Goal: Task Accomplishment & Management: Complete application form

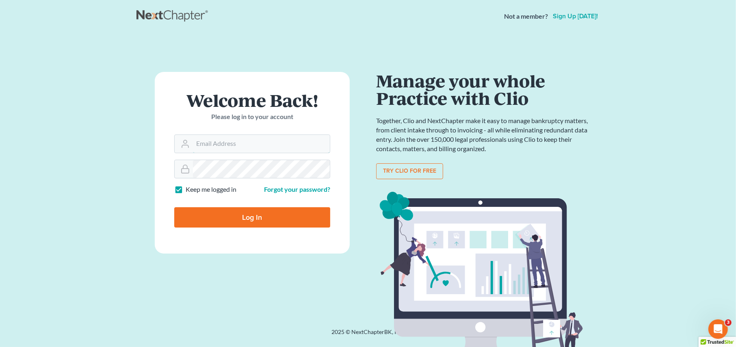
type input "[PERSON_NAME][EMAIL_ADDRESS][DOMAIN_NAME]"
click at [251, 213] on input "Log In" at bounding box center [252, 217] width 156 height 20
type input "Thinking..."
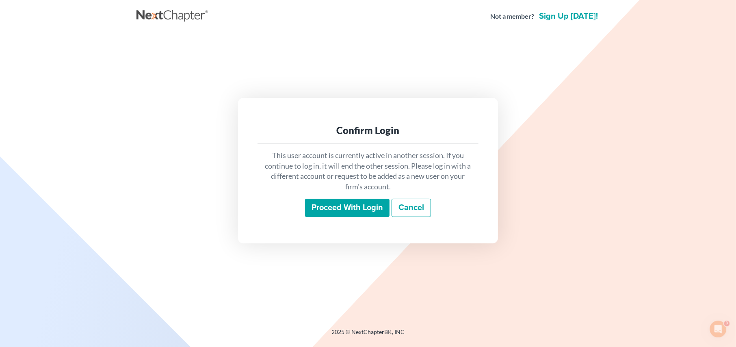
click at [366, 210] on input "Proceed with login" at bounding box center [347, 208] width 84 height 19
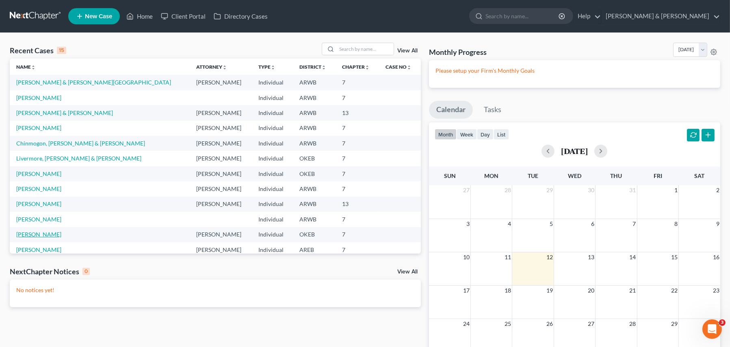
click at [51, 233] on link "Williams, Richard" at bounding box center [38, 234] width 45 height 7
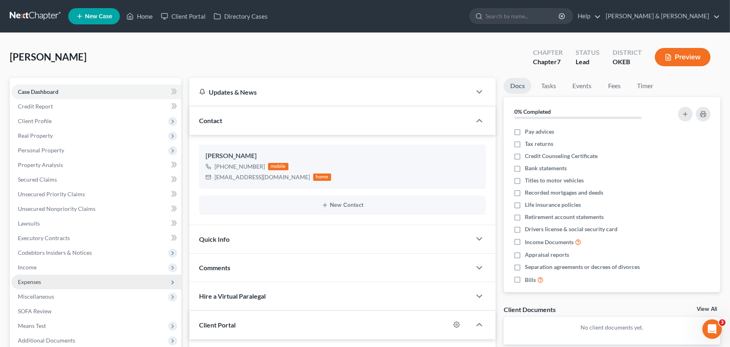
click at [22, 280] on span "Expenses" at bounding box center [29, 281] width 23 height 7
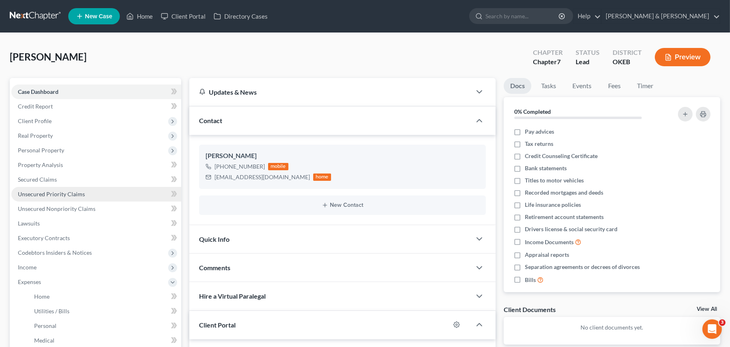
click at [39, 190] on span "Unsecured Priority Claims" at bounding box center [51, 193] width 67 height 7
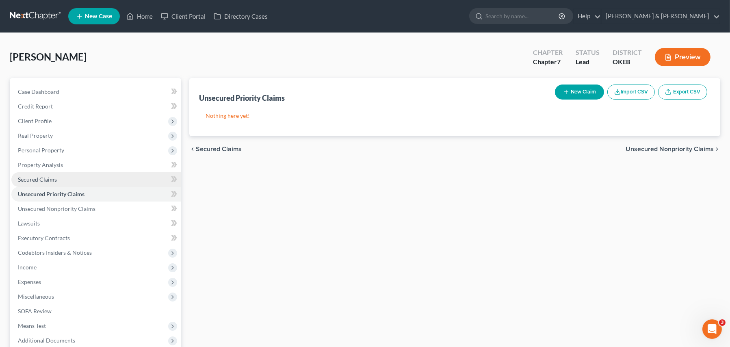
click at [42, 181] on span "Secured Claims" at bounding box center [37, 179] width 39 height 7
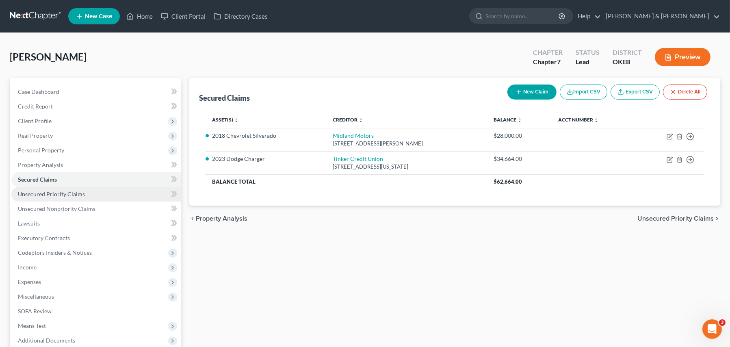
click at [51, 194] on span "Unsecured Priority Claims" at bounding box center [51, 193] width 67 height 7
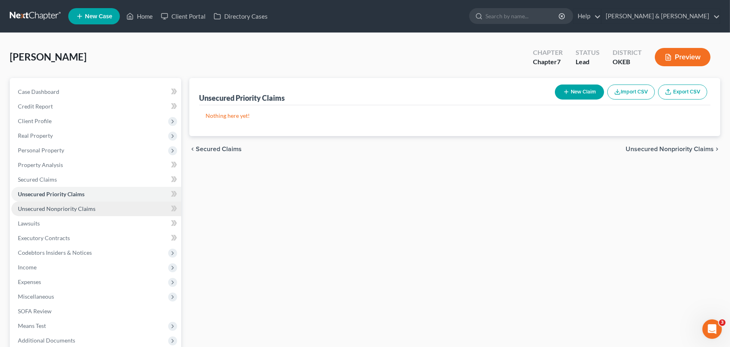
click at [67, 208] on span "Unsecured Nonpriority Claims" at bounding box center [57, 208] width 78 height 7
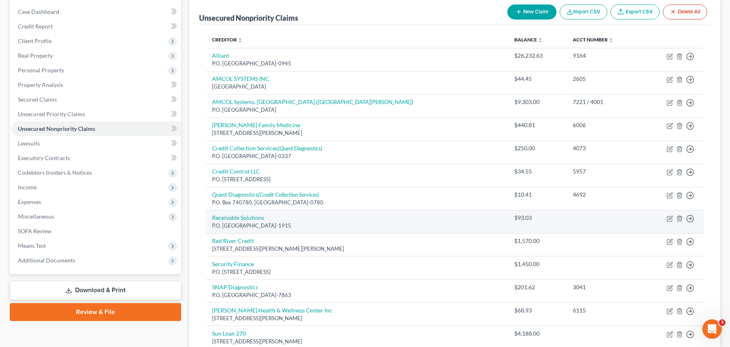
scroll to position [81, 0]
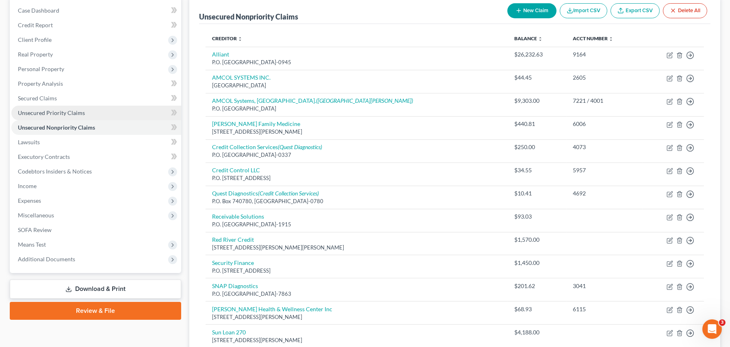
click at [35, 111] on span "Unsecured Priority Claims" at bounding box center [51, 112] width 67 height 7
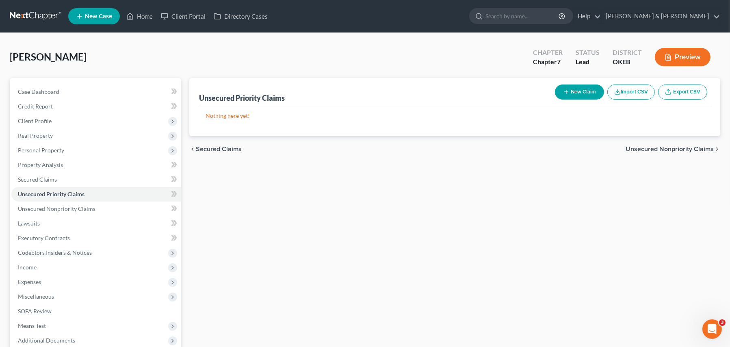
click at [585, 97] on button "New Claim" at bounding box center [579, 91] width 49 height 15
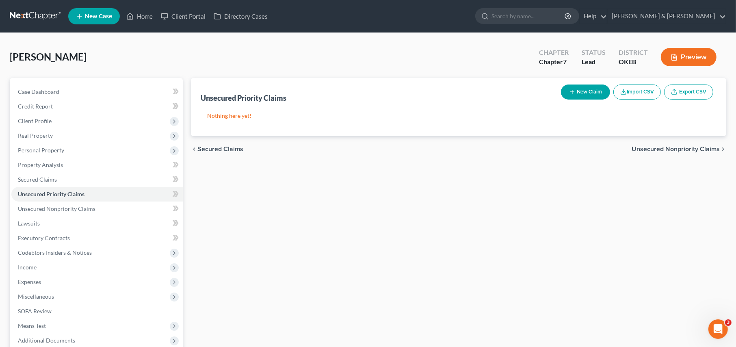
select select "0"
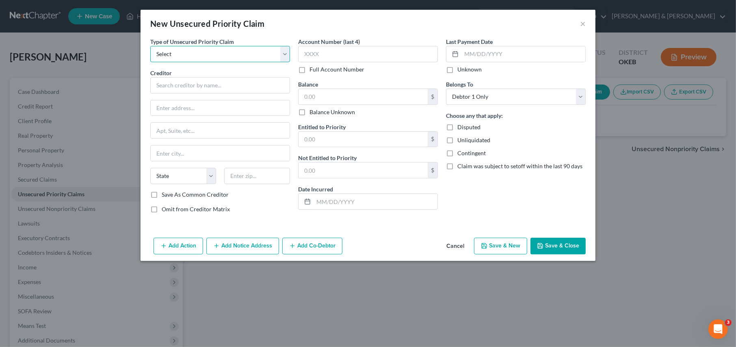
click at [187, 55] on select "Select Taxes & Other Government Units Domestic Support Obligations Extensions o…" at bounding box center [220, 54] width 140 height 16
select select "0"
click at [150, 46] on select "Select Taxes & Other Government Units Domestic Support Obligations Extensions o…" at bounding box center [220, 54] width 140 height 16
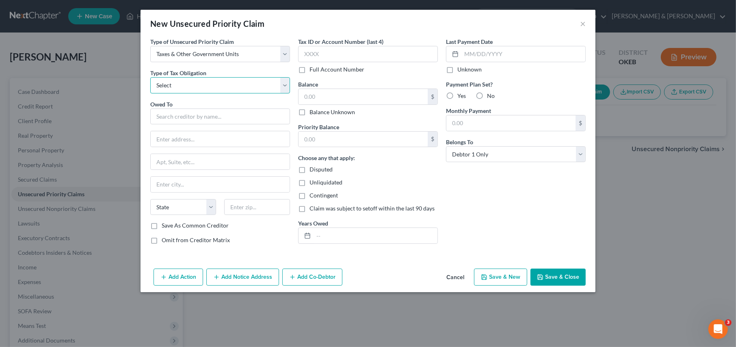
click at [191, 83] on select "Select Federal City State Franchise Tax Board Other" at bounding box center [220, 85] width 140 height 16
select select "0"
click at [150, 77] on select "Select Federal City State Franchise Tax Board Other" at bounding box center [220, 85] width 140 height 16
click at [181, 114] on input "text" at bounding box center [220, 116] width 140 height 16
type input "Internal Revenue Service"
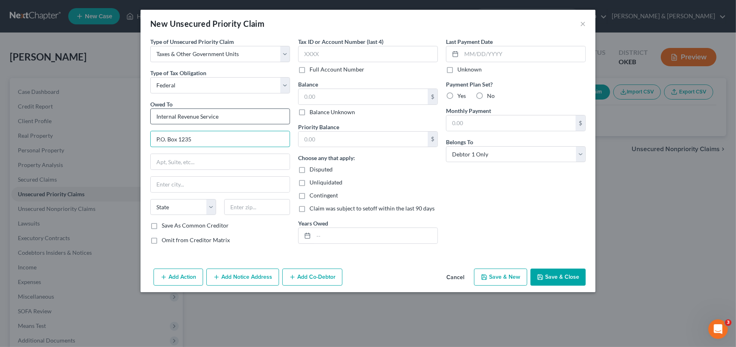
type input "P.O. Box 1235"
click at [198, 186] on input "Charlott" at bounding box center [220, 184] width 139 height 15
type input "Charlotte"
click at [193, 213] on select "State AL AK AR AZ CA CO CT DE DC FL GA GU HI ID IL IN IA KS KY LA ME MD MA MI M…" at bounding box center [183, 207] width 66 height 16
select select "28"
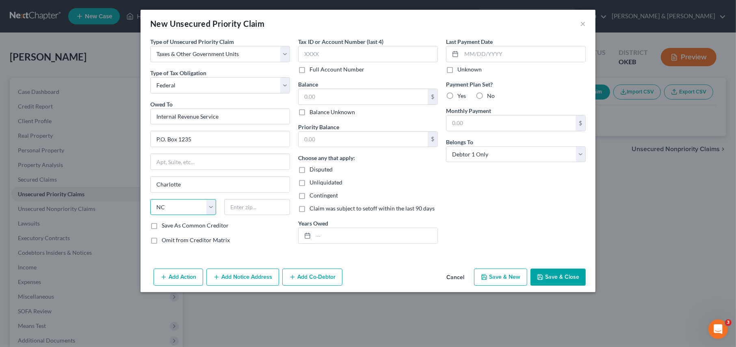
click at [150, 199] on select "State AL AK AR AZ CA CO CT DE DC FL GA GU HI ID IL IN IA KS KY LA ME MD MA MI M…" at bounding box center [183, 207] width 66 height 16
click at [239, 206] on input "text" at bounding box center [257, 207] width 66 height 16
type input "28201-1235"
click at [337, 50] on input "text" at bounding box center [368, 54] width 140 height 16
type input "6914"
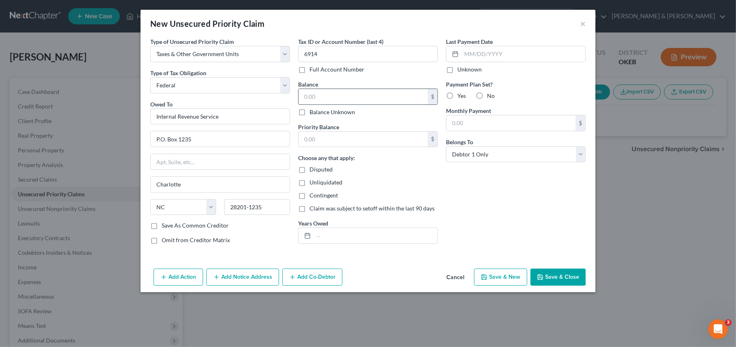
click at [341, 92] on input "text" at bounding box center [363, 96] width 129 height 15
type input "2,525.67"
click at [357, 138] on input "text" at bounding box center [363, 139] width 129 height 15
type input "2,525.67"
click at [329, 238] on input "text" at bounding box center [376, 235] width 124 height 15
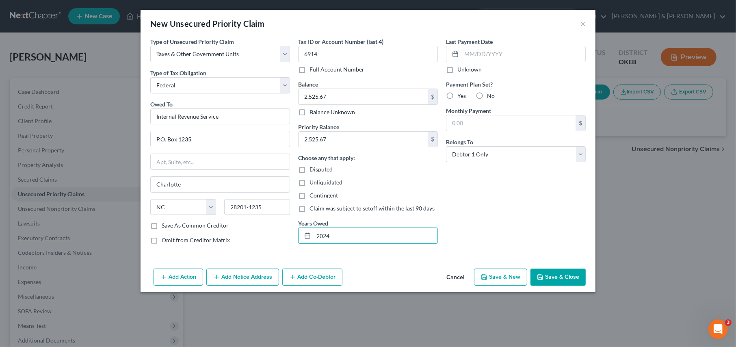
type input "2024"
click at [457, 96] on label "Yes" at bounding box center [461, 96] width 9 height 8
click at [461, 96] on input "Yes" at bounding box center [463, 94] width 5 height 5
radio input "true"
click at [461, 124] on input "text" at bounding box center [510, 122] width 129 height 15
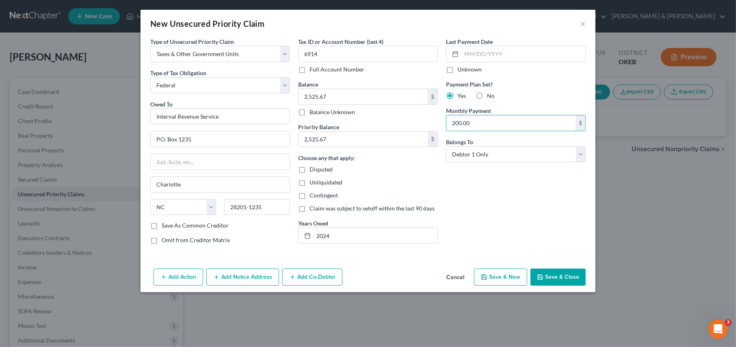
type input "200.00"
click at [543, 273] on button "Save & Close" at bounding box center [557, 276] width 55 height 17
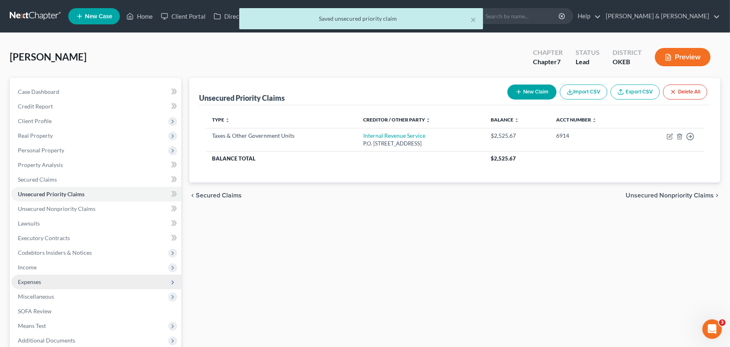
click at [34, 280] on span "Expenses" at bounding box center [29, 281] width 23 height 7
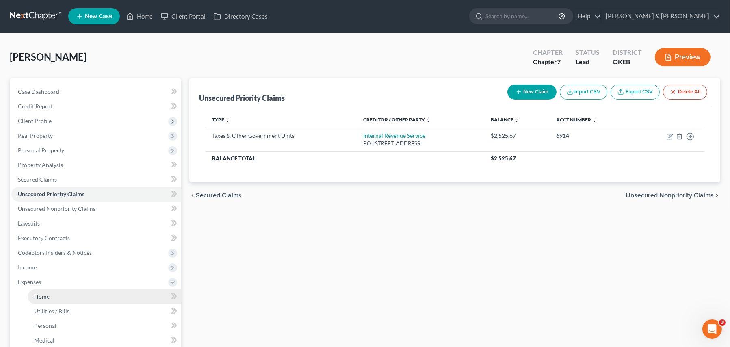
click at [40, 298] on span "Home" at bounding box center [41, 296] width 15 height 7
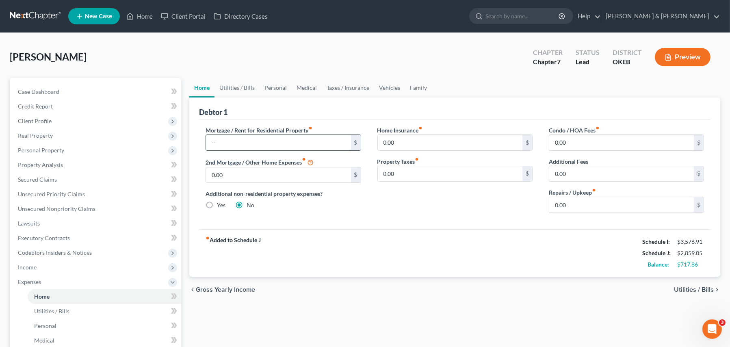
click at [221, 138] on input "text" at bounding box center [278, 142] width 145 height 15
type input "250.00"
click at [236, 84] on link "Utilities / Bills" at bounding box center [236, 87] width 45 height 19
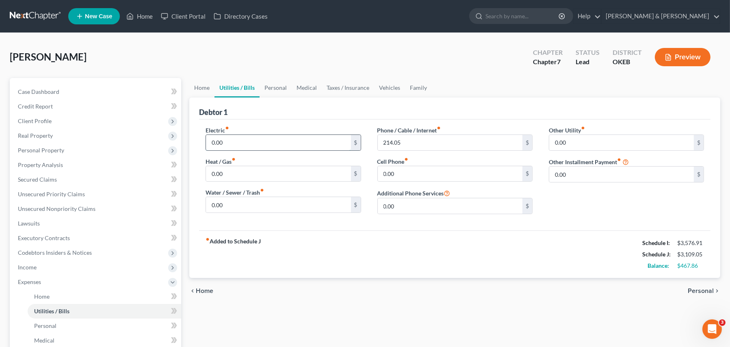
click at [238, 145] on input "0.00" at bounding box center [278, 142] width 145 height 15
type input "200.00"
click at [580, 171] on input "0.00" at bounding box center [621, 174] width 145 height 15
type input "200.00"
click at [571, 195] on input "text" at bounding box center [626, 196] width 154 height 15
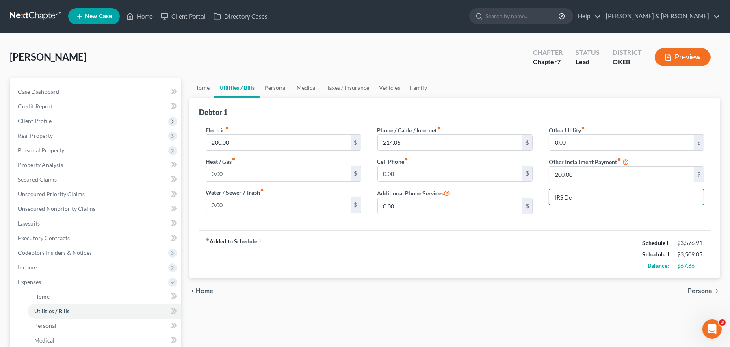
type input "IRS De"
type input "00.00"
click at [344, 88] on link "Taxes / Insurance" at bounding box center [348, 87] width 52 height 19
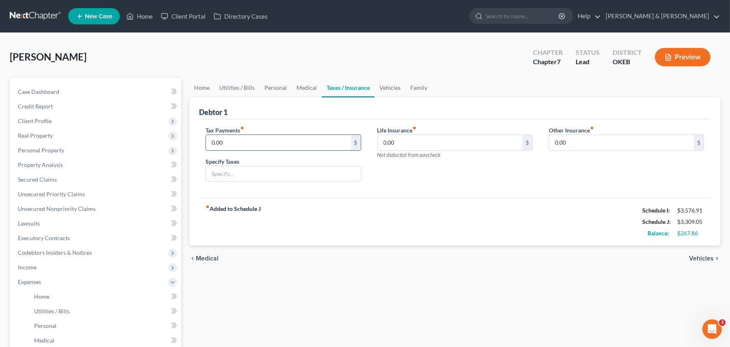
click at [248, 143] on input "0.00" at bounding box center [278, 142] width 145 height 15
type input "200.00"
click at [277, 86] on link "Personal" at bounding box center [276, 87] width 32 height 19
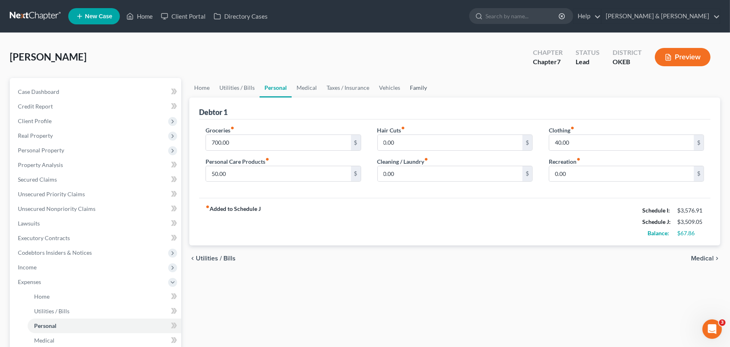
click at [411, 86] on link "Family" at bounding box center [418, 87] width 27 height 19
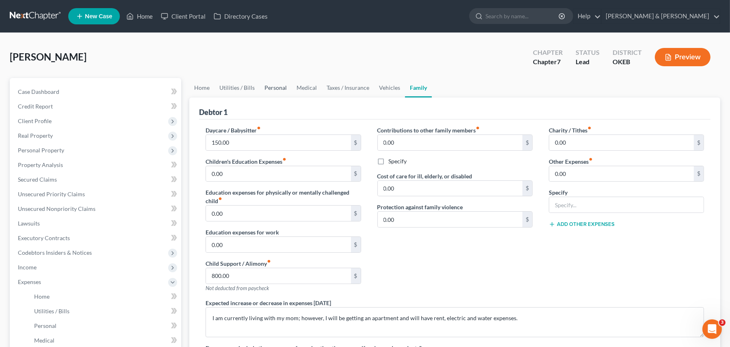
click at [284, 87] on link "Personal" at bounding box center [276, 87] width 32 height 19
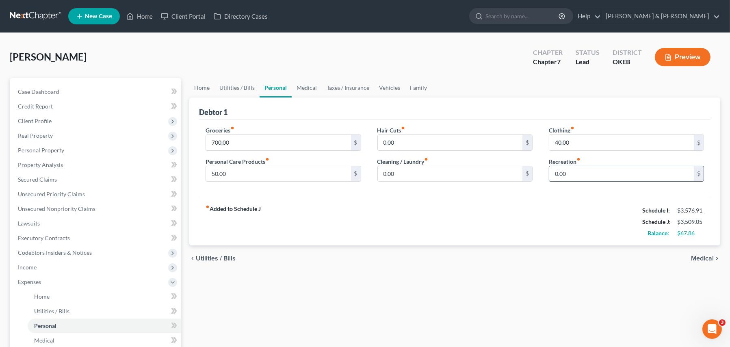
click at [578, 173] on input "0.00" at bounding box center [621, 173] width 145 height 15
type input "40.00"
click at [471, 230] on div "fiber_manual_record Added to Schedule J Schedule I: $3,576.91 Schedule J: $3,54…" at bounding box center [454, 222] width 511 height 48
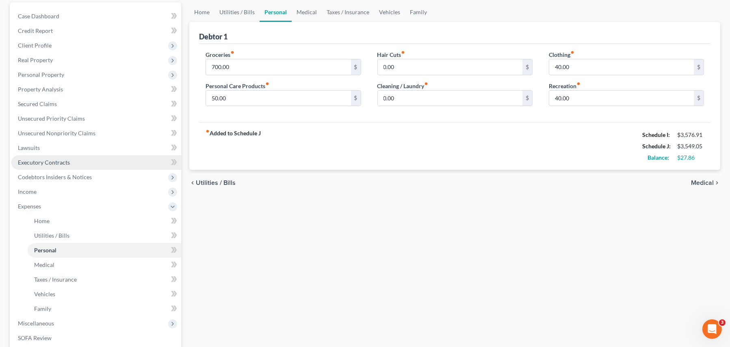
scroll to position [81, 0]
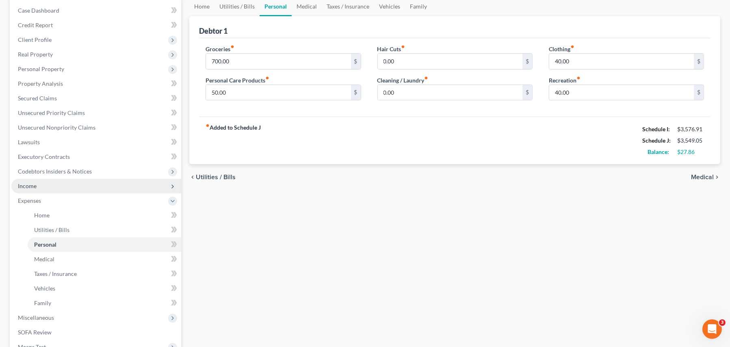
click at [25, 186] on span "Income" at bounding box center [27, 185] width 19 height 7
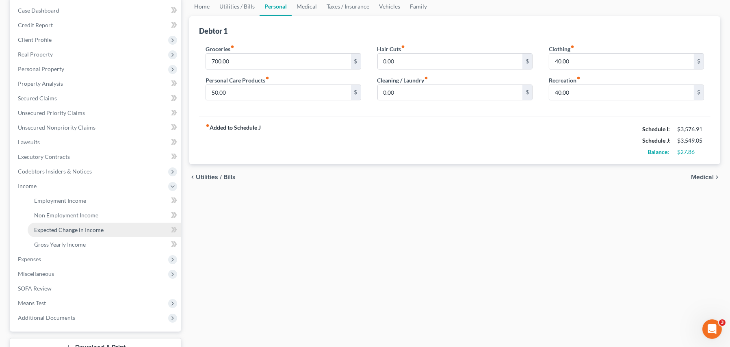
click at [75, 232] on span "Expected Change in Income" at bounding box center [68, 229] width 69 height 7
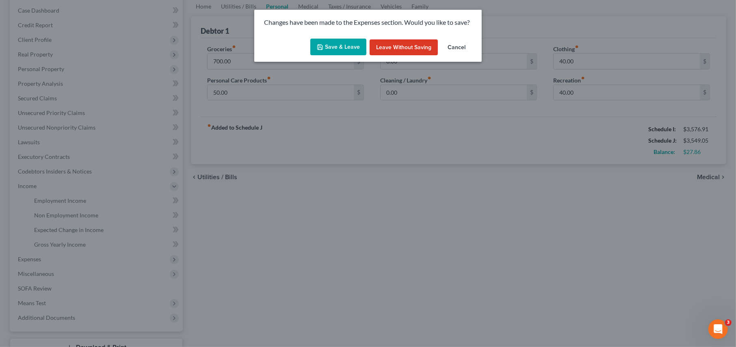
click at [327, 45] on button "Save & Leave" at bounding box center [338, 47] width 56 height 17
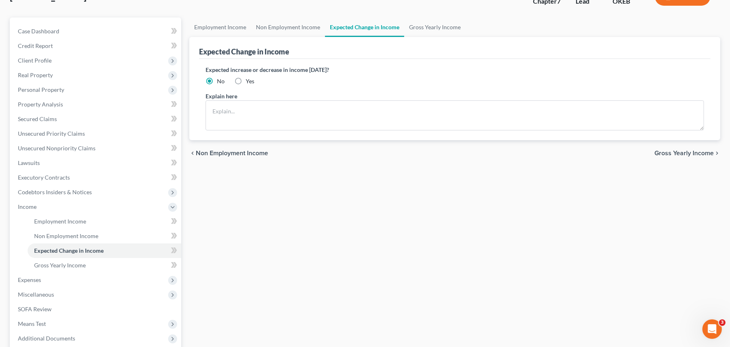
scroll to position [142, 0]
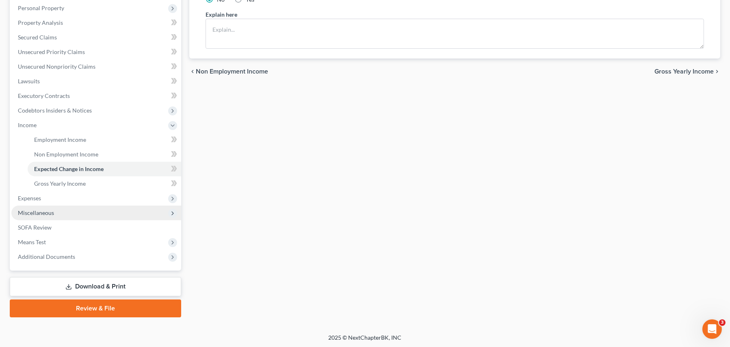
click at [33, 213] on span "Miscellaneous" at bounding box center [36, 212] width 36 height 7
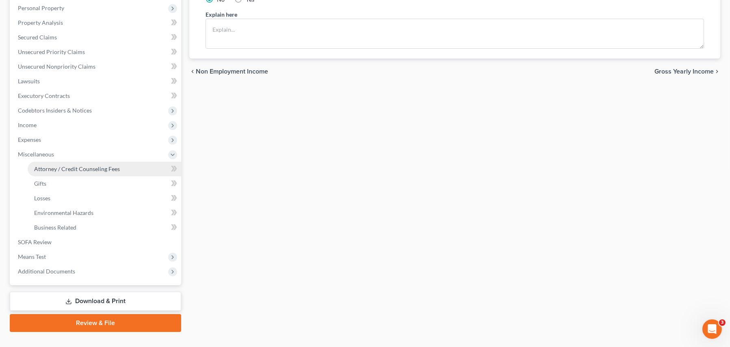
click at [63, 167] on span "Attorney / Credit Counseling Fees" at bounding box center [77, 168] width 86 height 7
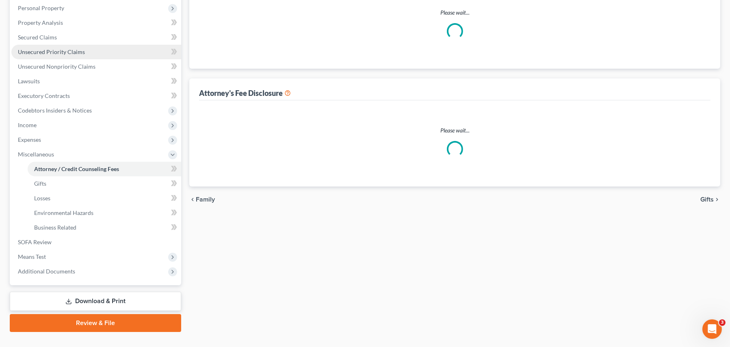
scroll to position [41, 0]
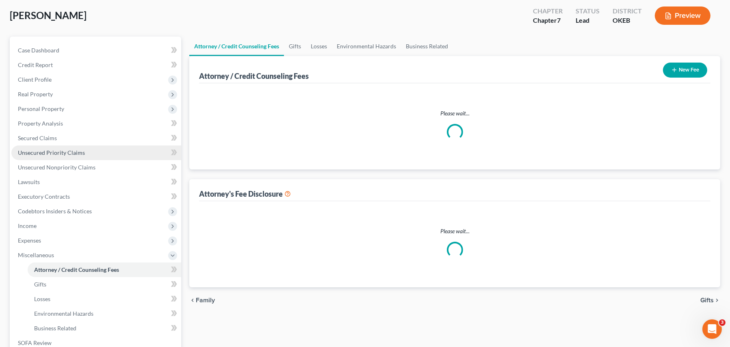
select select "0"
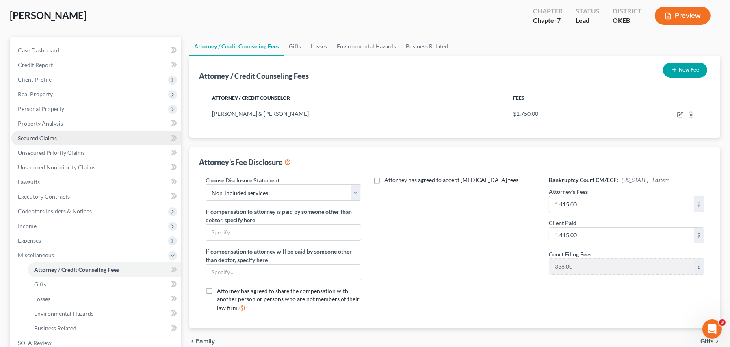
scroll to position [0, 0]
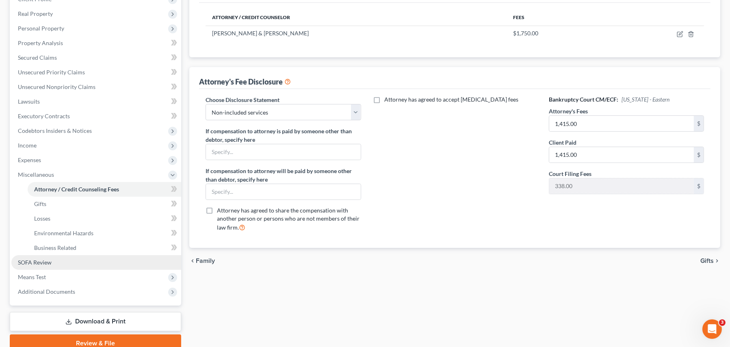
click at [50, 262] on span "SOFA Review" at bounding box center [35, 262] width 34 height 7
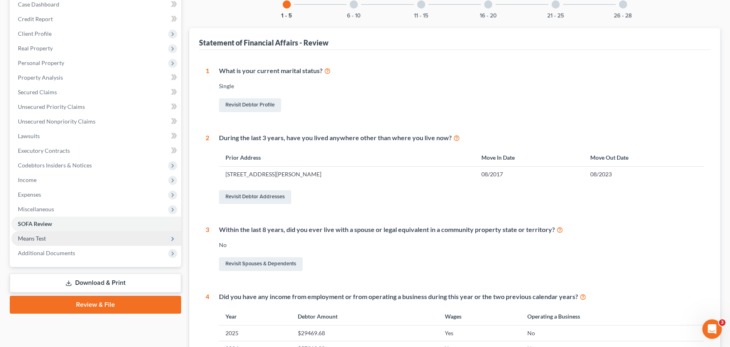
scroll to position [122, 0]
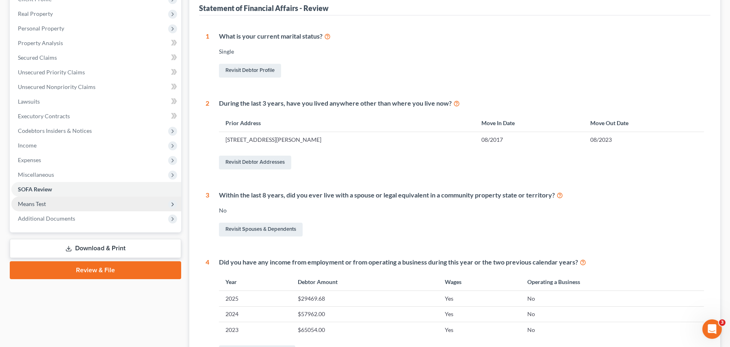
click at [32, 202] on span "Means Test" at bounding box center [32, 203] width 28 height 7
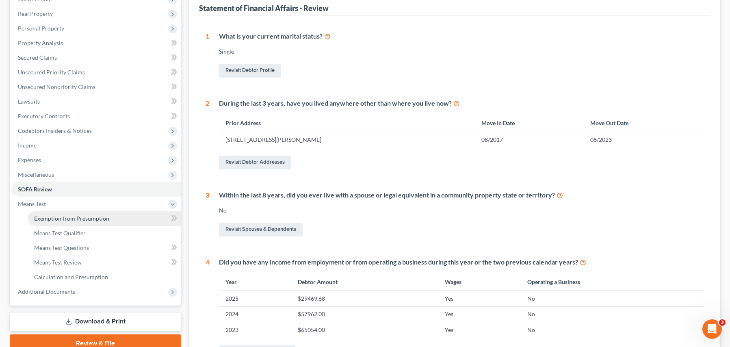
click at [51, 218] on span "Exemption from Presumption" at bounding box center [71, 218] width 75 height 7
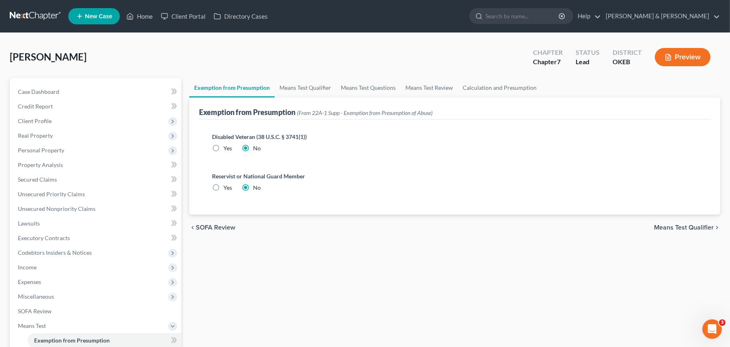
click at [684, 225] on span "Means Test Qualifier" at bounding box center [684, 227] width 60 height 6
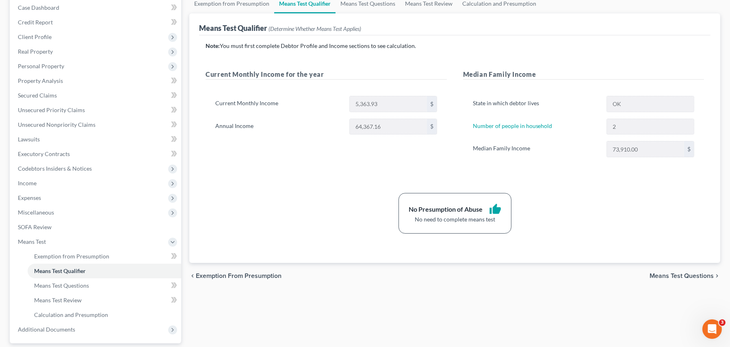
scroll to position [157, 0]
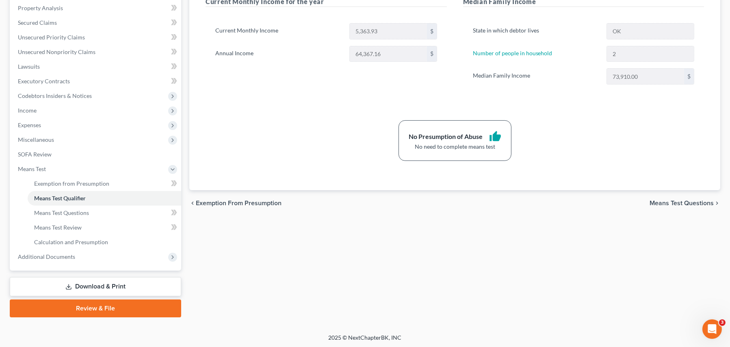
click at [87, 284] on link "Download & Print" at bounding box center [95, 286] width 171 height 19
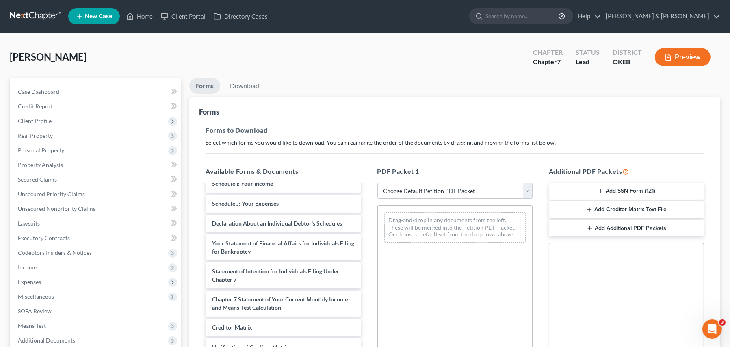
click at [418, 193] on select "Choose Default Petition PDF Packet Complete Bankruptcy Petition (all forms and …" at bounding box center [454, 191] width 155 height 16
select select "4"
click at [377, 183] on select "Choose Default Petition PDF Packet Complete Bankruptcy Petition (all forms and …" at bounding box center [454, 191] width 155 height 16
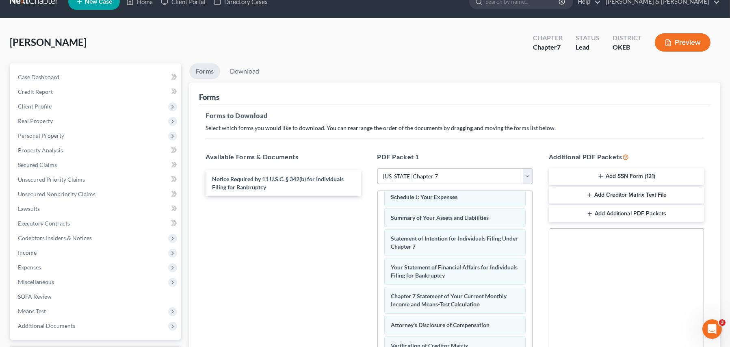
scroll to position [154, 0]
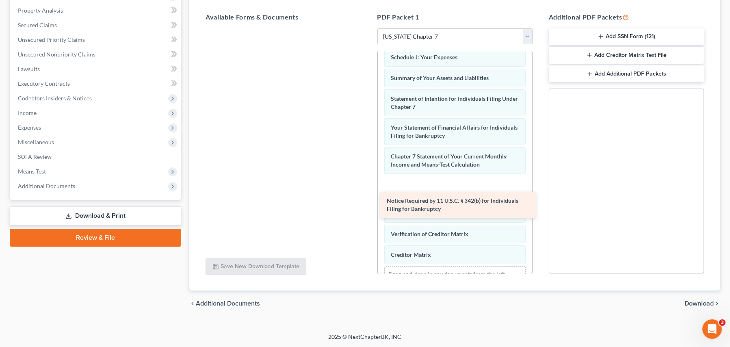
drag, startPoint x: 251, startPoint y: 42, endPoint x: 426, endPoint y: 204, distance: 238.0
click at [367, 28] on div "Notice Required by 11 U.S.C. § 342(b) for Individuals Filing for Bankruptcy Not…" at bounding box center [283, 28] width 168 height 0
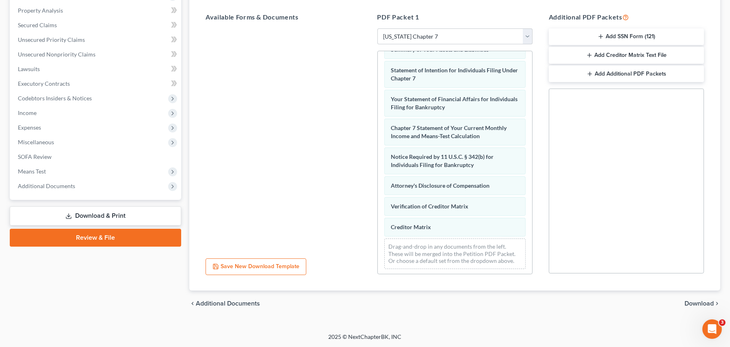
click at [597, 54] on button "Add Creditor Matrix Text File" at bounding box center [626, 55] width 155 height 17
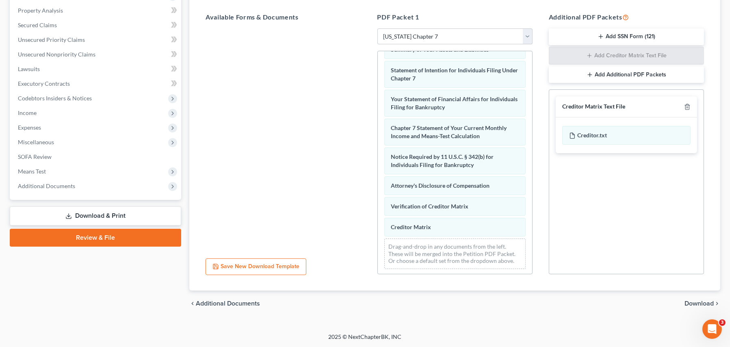
click at [702, 300] on span "Download" at bounding box center [698, 303] width 29 height 6
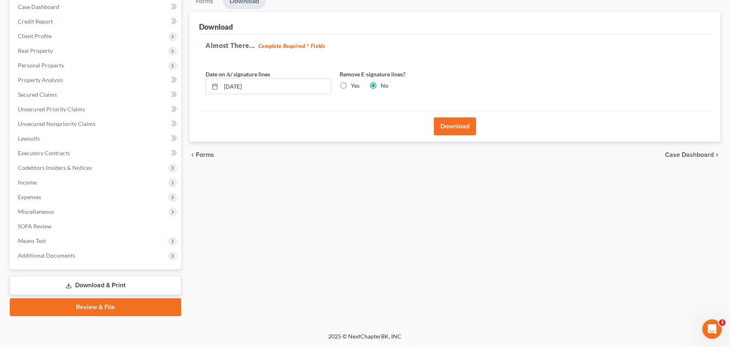
scroll to position [84, 0]
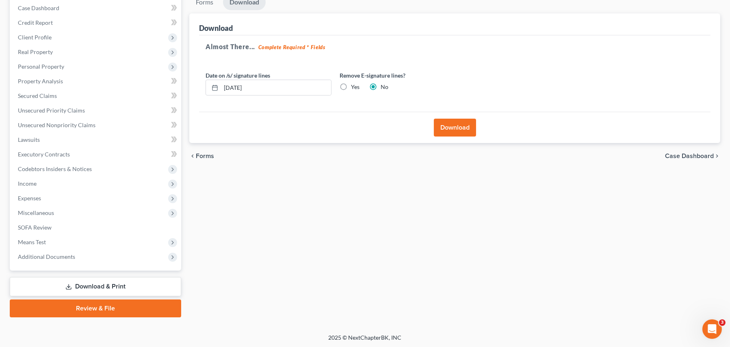
click at [351, 86] on label "Yes" at bounding box center [355, 87] width 9 height 8
click at [354, 86] on input "Yes" at bounding box center [356, 85] width 5 height 5
radio input "true"
radio input "false"
click at [260, 91] on input "08/12/2025" at bounding box center [276, 87] width 110 height 15
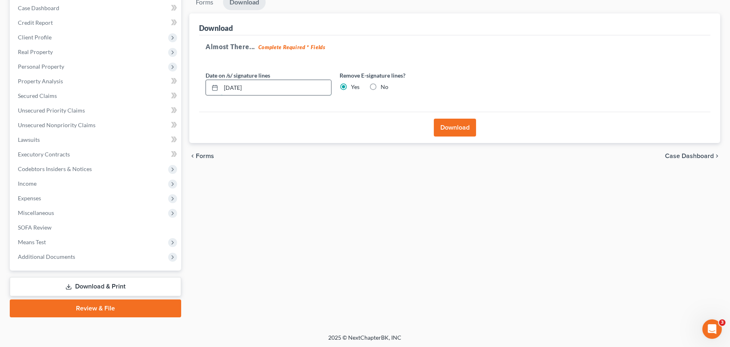
click at [260, 91] on input "08/12/2025" at bounding box center [276, 87] width 110 height 15
click at [449, 126] on button "Download" at bounding box center [455, 128] width 42 height 18
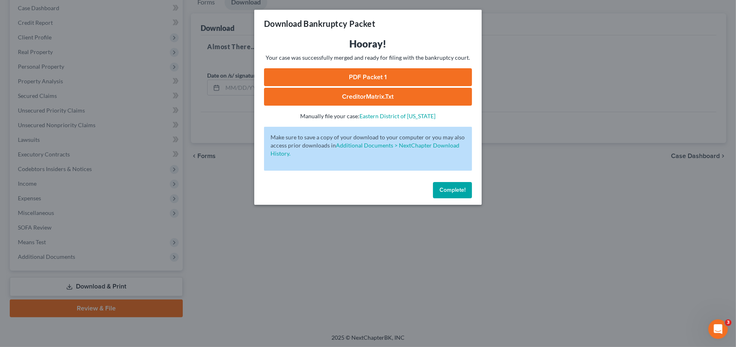
click at [352, 74] on link "PDF Packet 1" at bounding box center [368, 77] width 208 height 18
click at [372, 98] on link "CreditorMatrix.txt" at bounding box center [368, 97] width 208 height 18
click at [440, 192] on span "Complete!" at bounding box center [452, 189] width 26 height 7
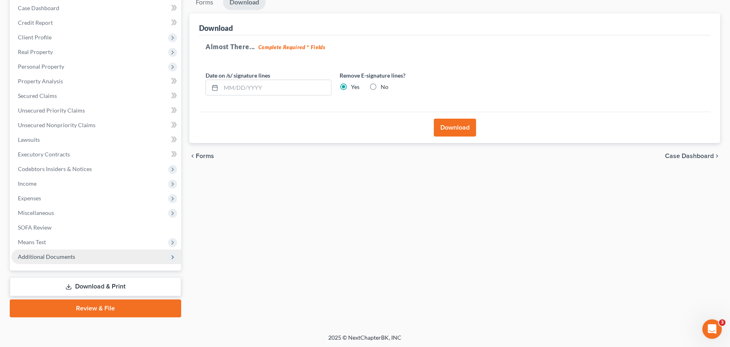
click at [34, 253] on span "Additional Documents" at bounding box center [46, 256] width 57 height 7
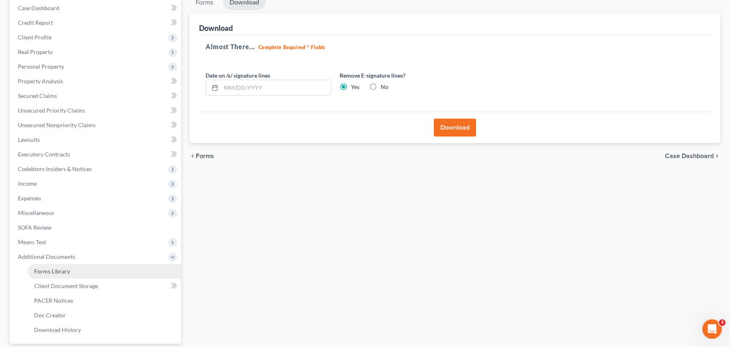
click at [63, 271] on span "Forms Library" at bounding box center [52, 271] width 36 height 7
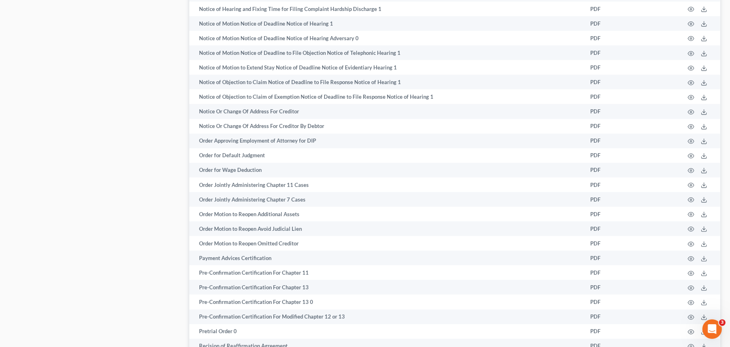
scroll to position [1056, 0]
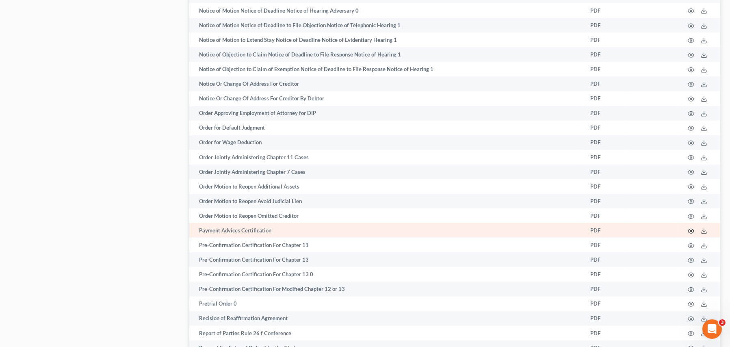
click at [691, 234] on icon "button" at bounding box center [691, 231] width 6 height 6
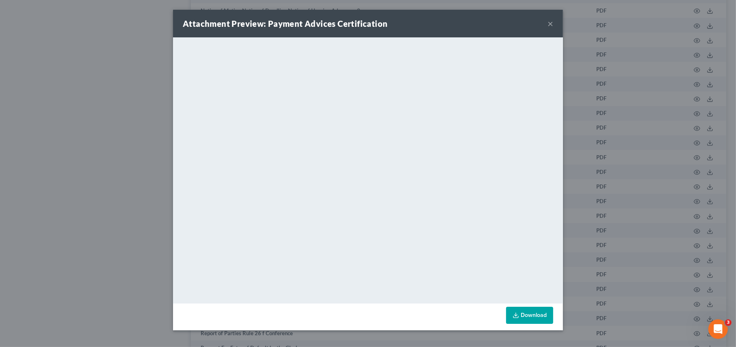
click at [528, 314] on link "Download" at bounding box center [529, 315] width 47 height 17
click at [548, 25] on button "×" at bounding box center [550, 24] width 6 height 10
